Goal: Find specific page/section: Find specific page/section

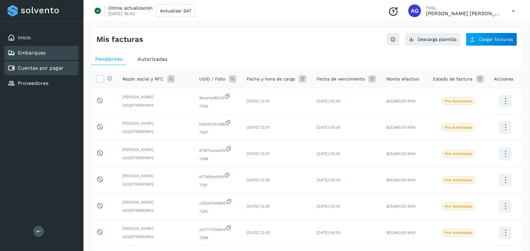
scroll to position [136, 0]
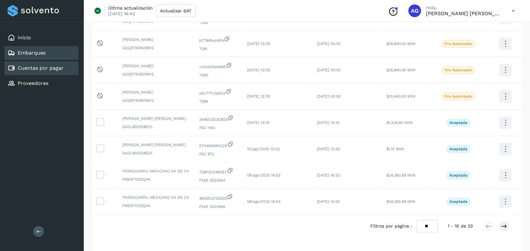
click at [29, 51] on link "Embarques" at bounding box center [32, 53] width 28 height 6
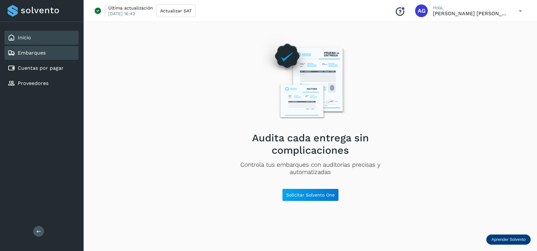
click at [26, 39] on link "Inicio" at bounding box center [24, 37] width 13 height 6
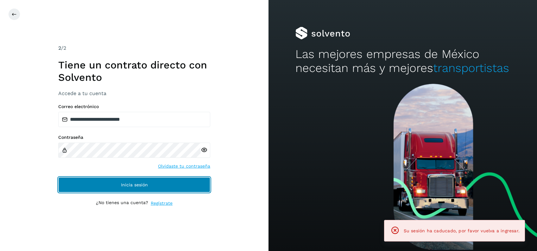
click at [165, 189] on button "Inicia sesión" at bounding box center [134, 184] width 152 height 15
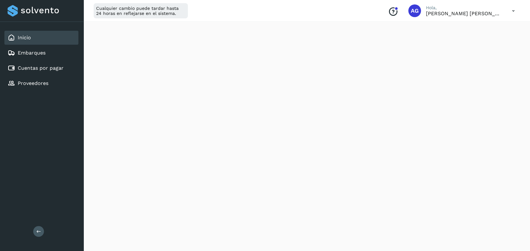
scroll to position [123, 0]
click at [48, 70] on link "Cuentas por pagar" at bounding box center [41, 68] width 46 height 6
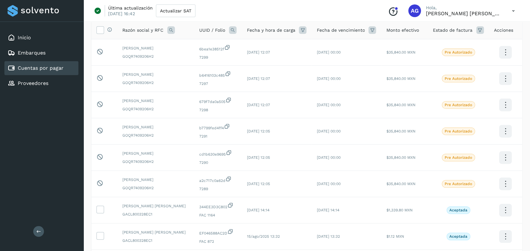
scroll to position [44, 0]
